Goal: Information Seeking & Learning: Find specific fact

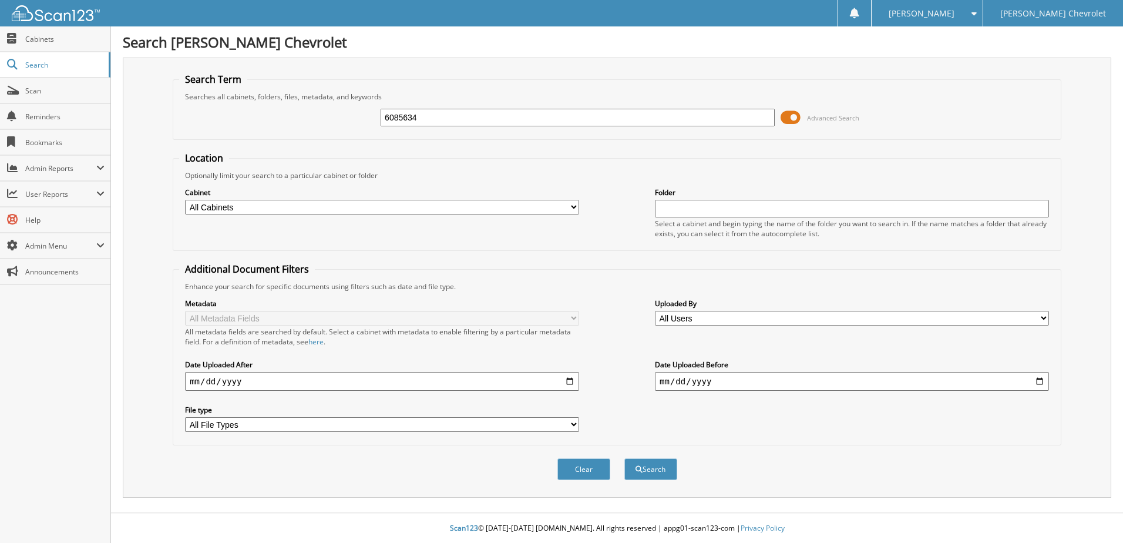
type input "6085634"
click at [624, 458] on button "Search" at bounding box center [650, 469] width 53 height 22
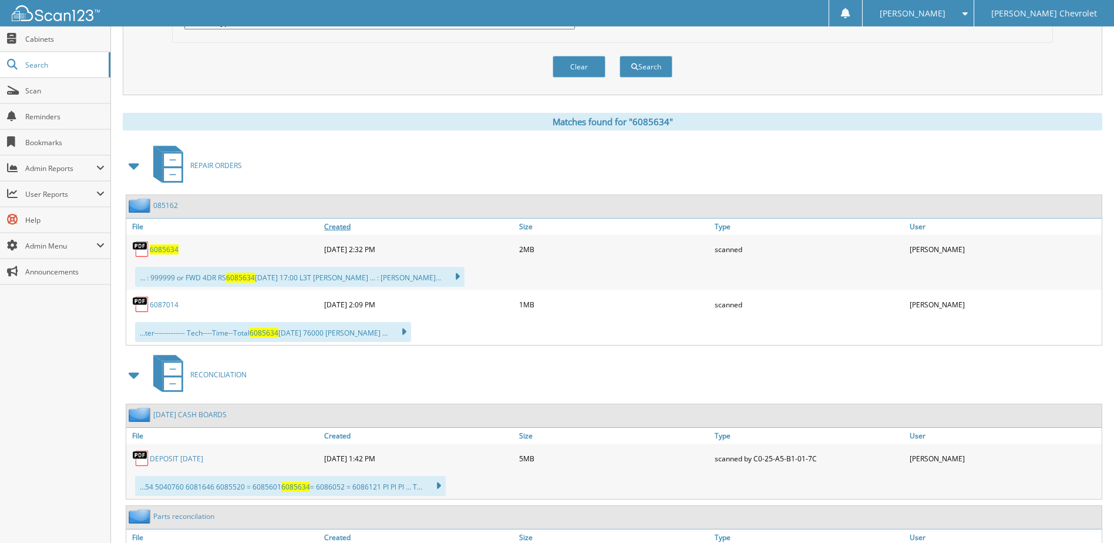
scroll to position [411, 0]
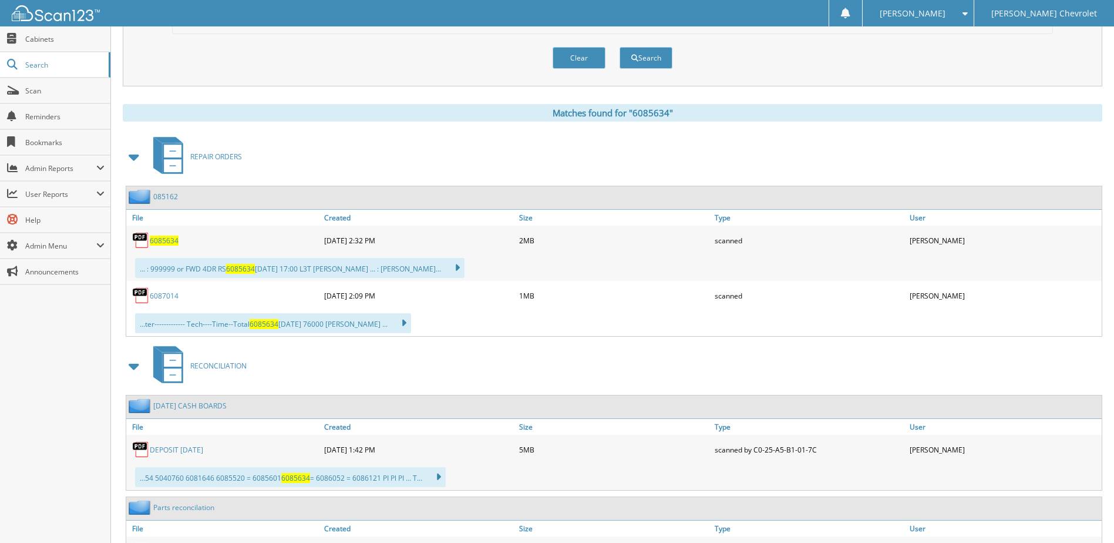
click at [166, 243] on span "6085634" at bounding box center [164, 241] width 29 height 10
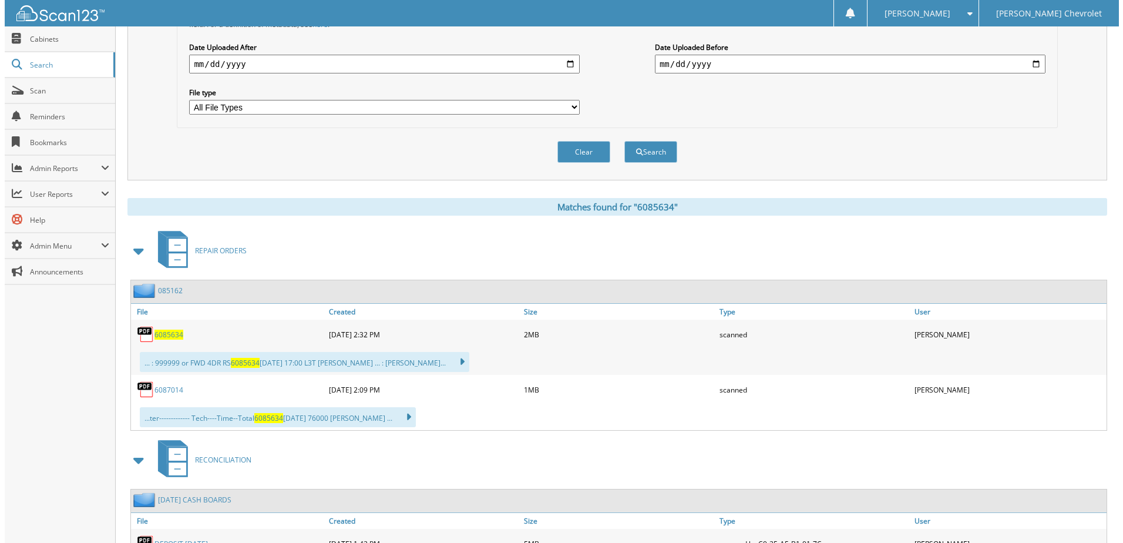
scroll to position [0, 0]
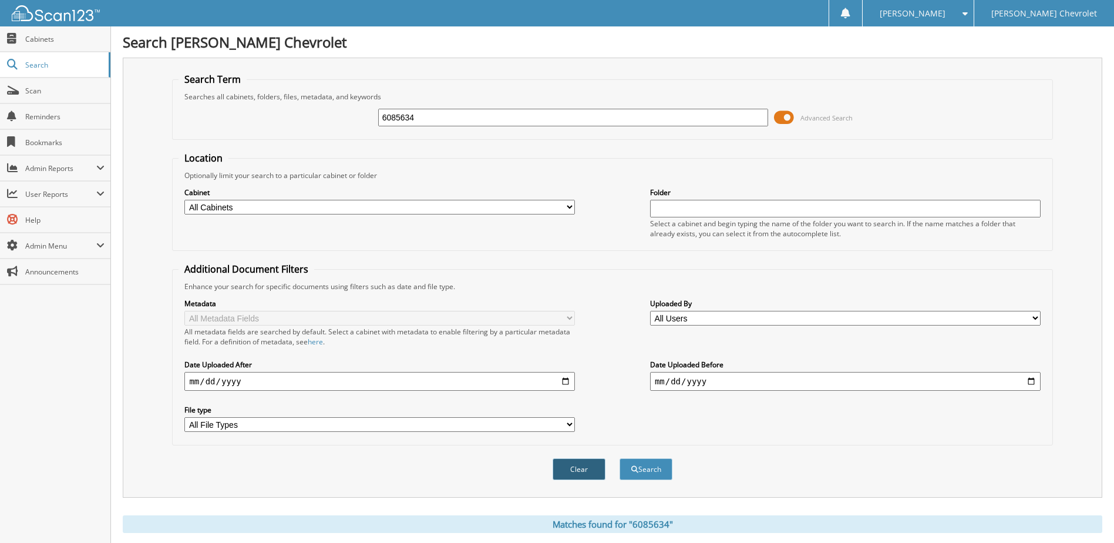
click at [581, 463] on button "Clear" at bounding box center [579, 469] width 53 height 22
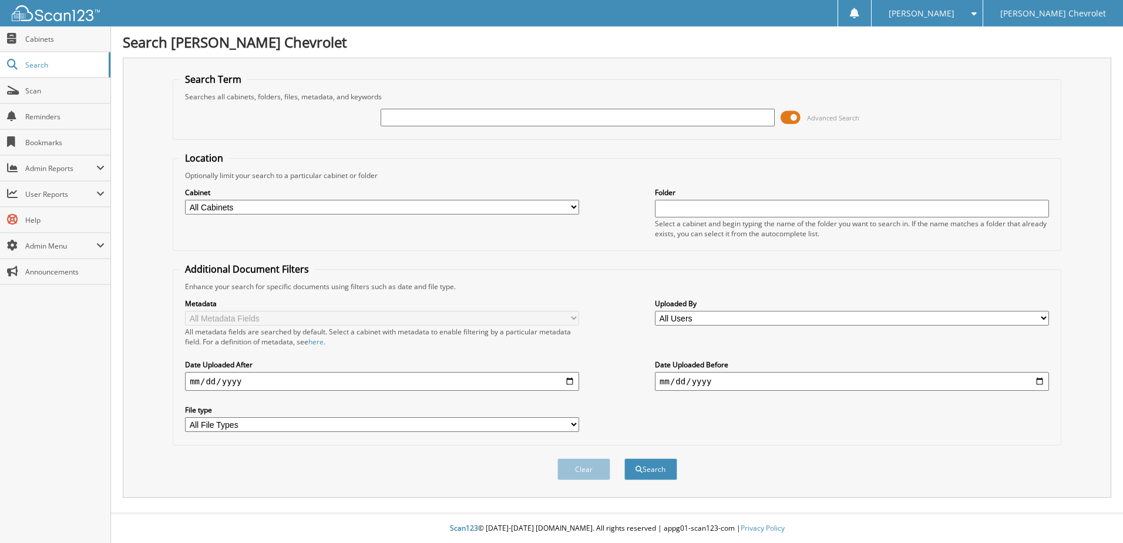
click at [482, 113] on input "text" at bounding box center [578, 118] width 394 height 18
type input "636054"
click at [650, 473] on button "Search" at bounding box center [650, 469] width 53 height 22
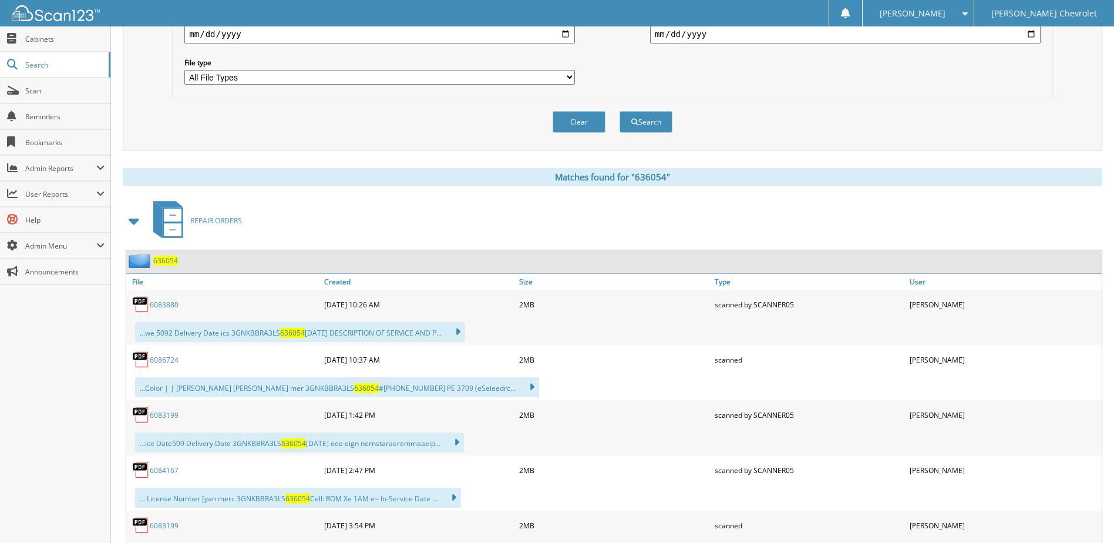
scroll to position [352, 0]
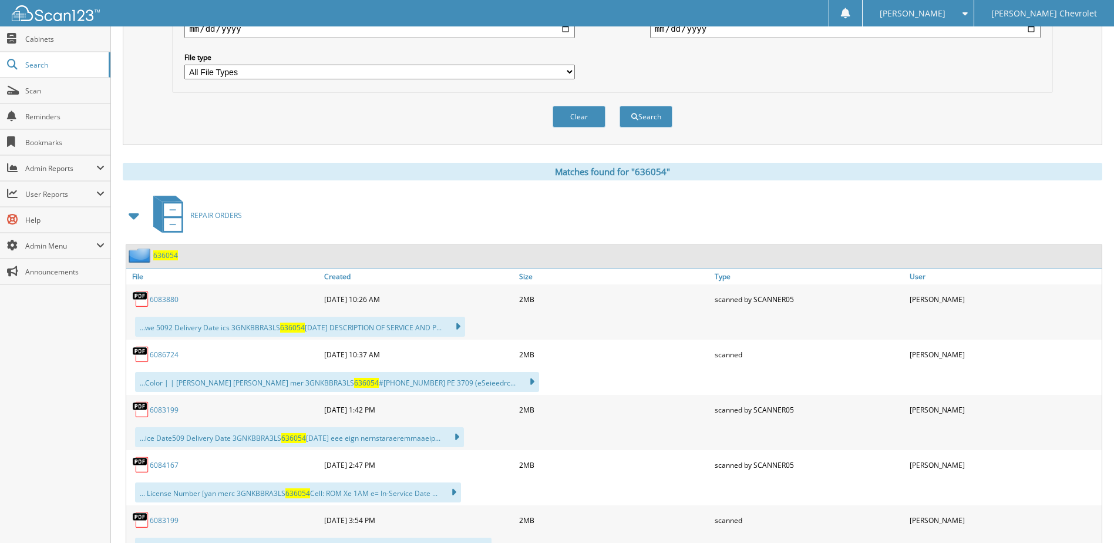
click at [169, 357] on link "6086724" at bounding box center [164, 354] width 29 height 10
